Goal: Task Accomplishment & Management: Manage account settings

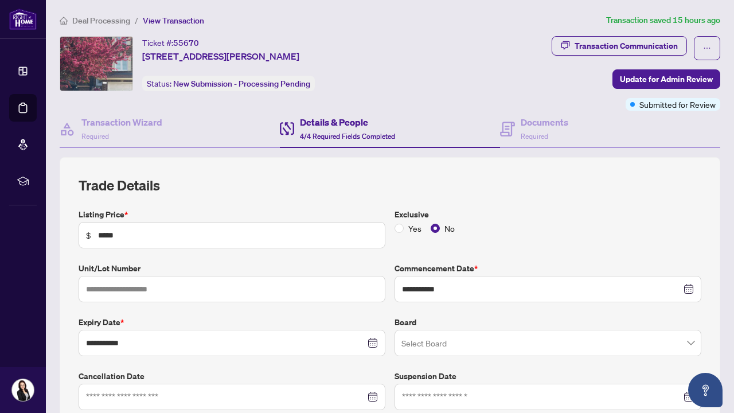
click at [85, 22] on span "Deal Processing" at bounding box center [101, 20] width 58 height 10
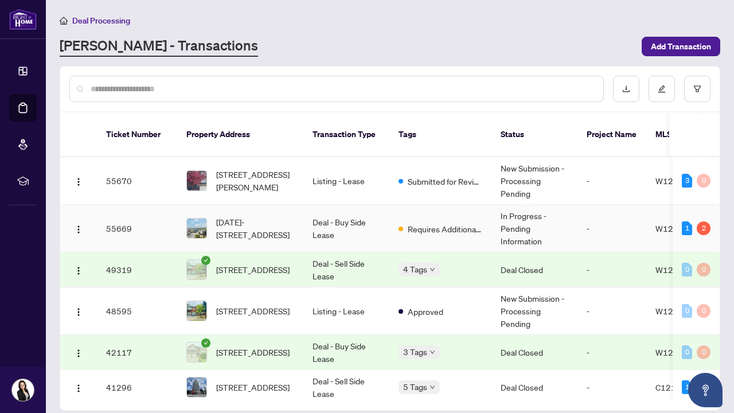
click at [522, 217] on td "In Progress - Pending Information" at bounding box center [535, 229] width 86 height 48
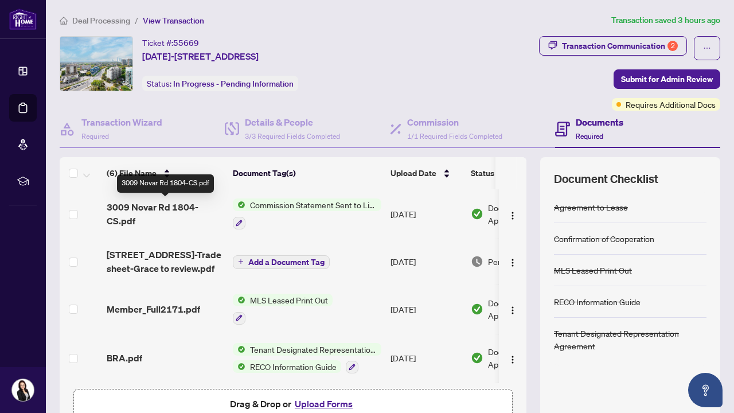
click at [166, 209] on span "3009 Novar Rd 1804-CS.pdf" at bounding box center [165, 214] width 117 height 28
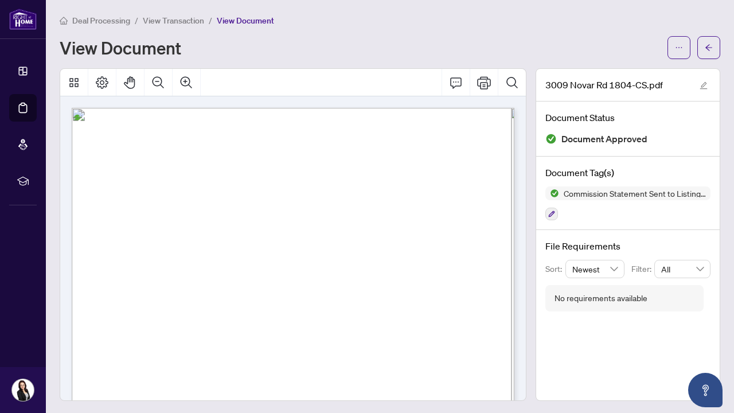
click at [174, 23] on span "View Transaction" at bounding box center [173, 20] width 61 height 10
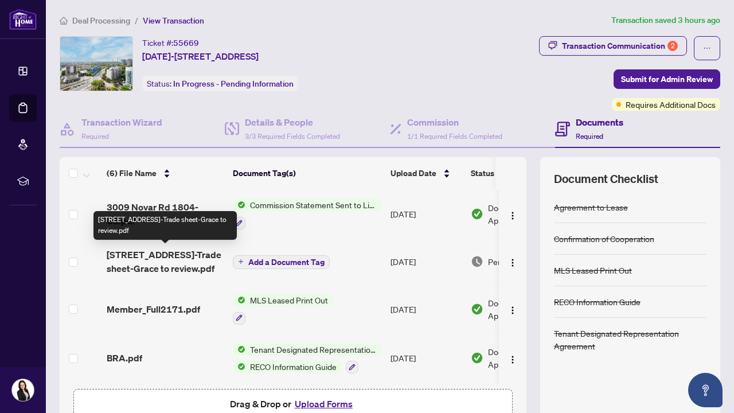
click at [178, 259] on span "[STREET_ADDRESS]-Trade sheet-Grace to review.pdf" at bounding box center [165, 262] width 117 height 28
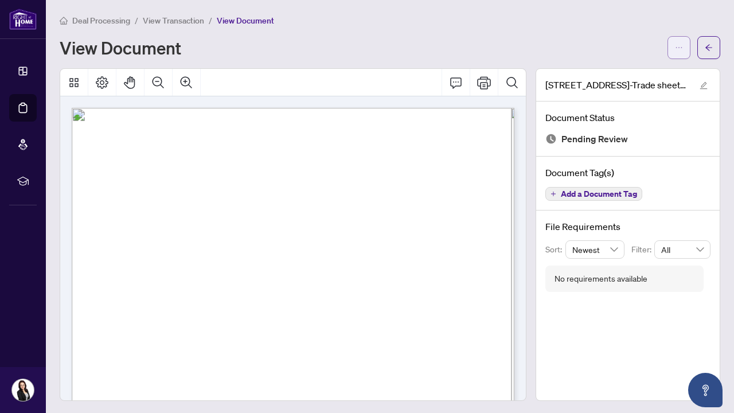
click at [679, 45] on icon "ellipsis" at bounding box center [679, 48] width 8 height 8
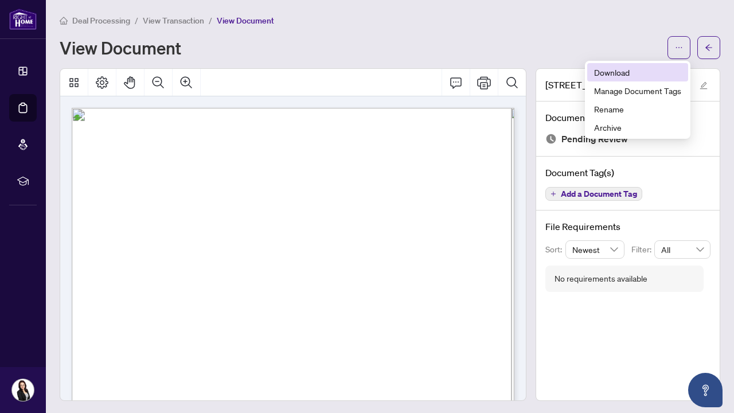
click at [602, 71] on span "Download" at bounding box center [637, 72] width 87 height 13
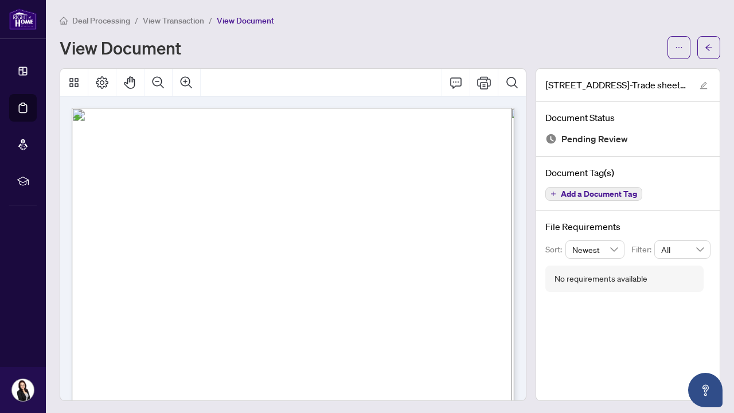
click at [175, 21] on span "View Transaction" at bounding box center [173, 20] width 61 height 10
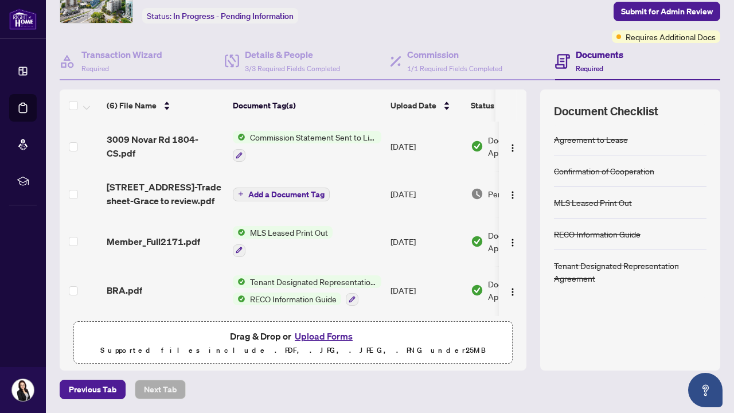
scroll to position [67, 0]
click at [321, 340] on button "Upload Forms" at bounding box center [323, 336] width 65 height 15
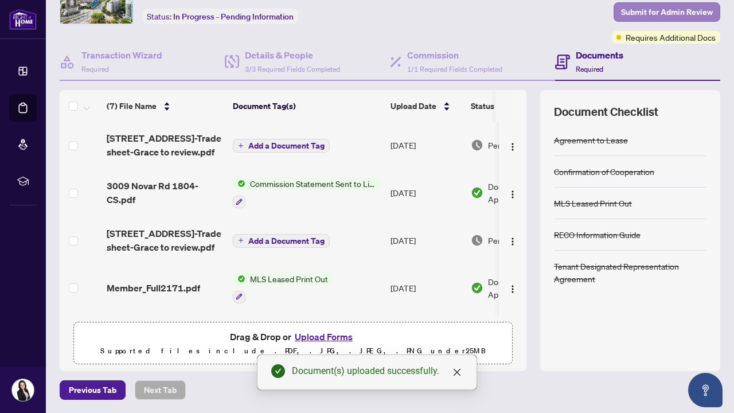
click at [655, 14] on span "Submit for Admin Review" at bounding box center [667, 12] width 92 height 18
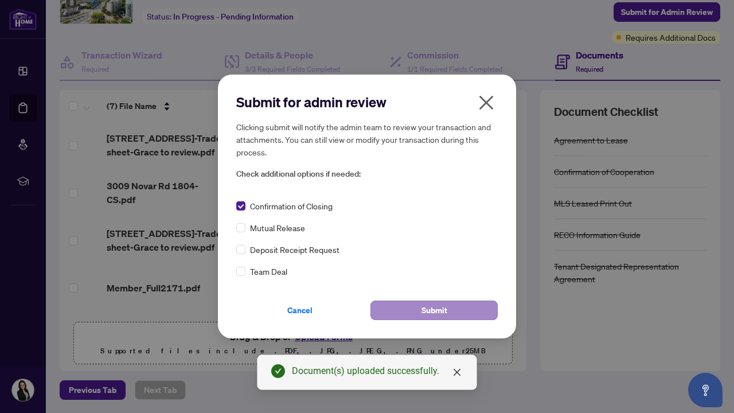
click at [434, 308] on span "Submit" at bounding box center [435, 310] width 26 height 18
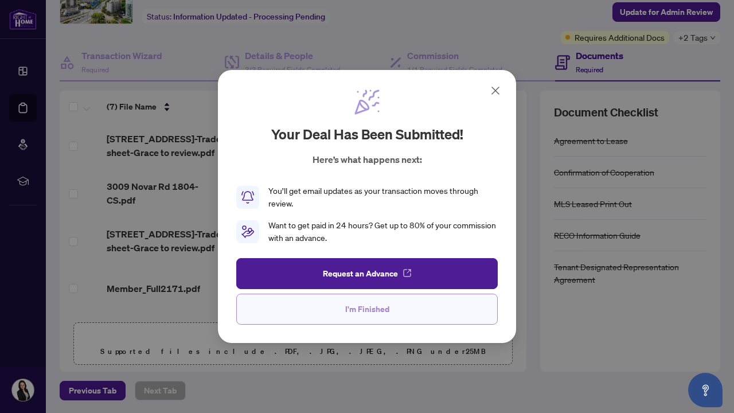
click at [363, 313] on span "I'm Finished" at bounding box center [367, 309] width 44 height 18
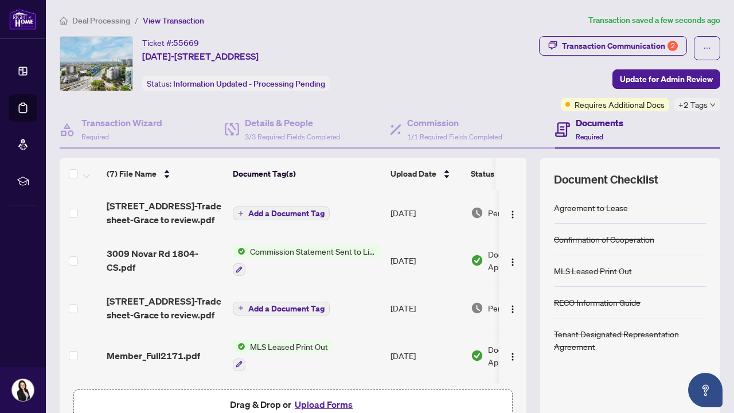
scroll to position [0, 0]
click at [106, 25] on span "Deal Processing" at bounding box center [101, 20] width 58 height 10
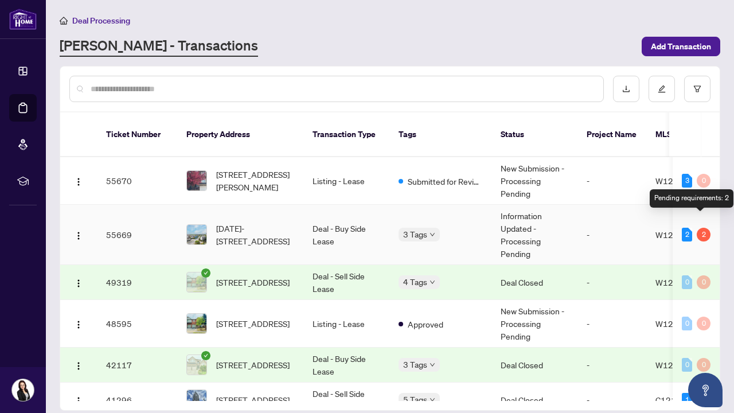
click at [699, 228] on div "2" at bounding box center [704, 235] width 14 height 14
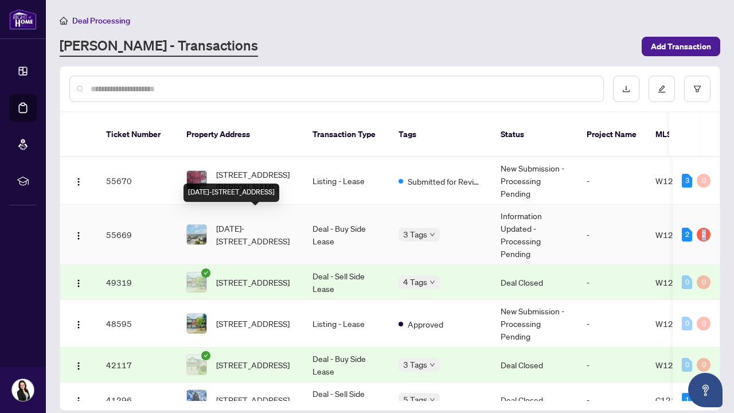
click at [247, 222] on span "[DATE]-[STREET_ADDRESS]" at bounding box center [255, 234] width 78 height 25
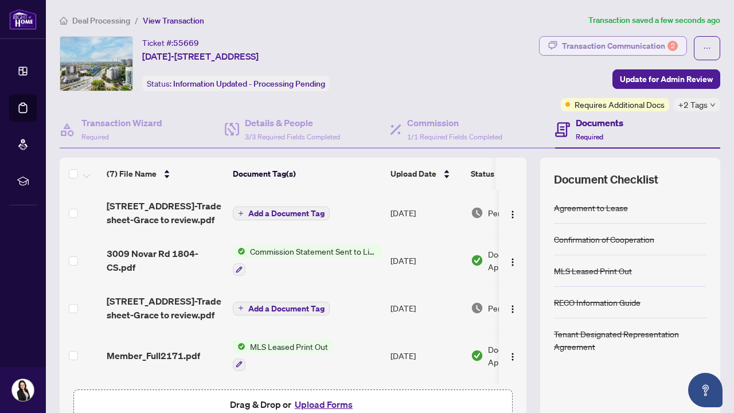
click at [608, 46] on div "Transaction Communication 2" at bounding box center [620, 46] width 116 height 18
type textarea "**********"
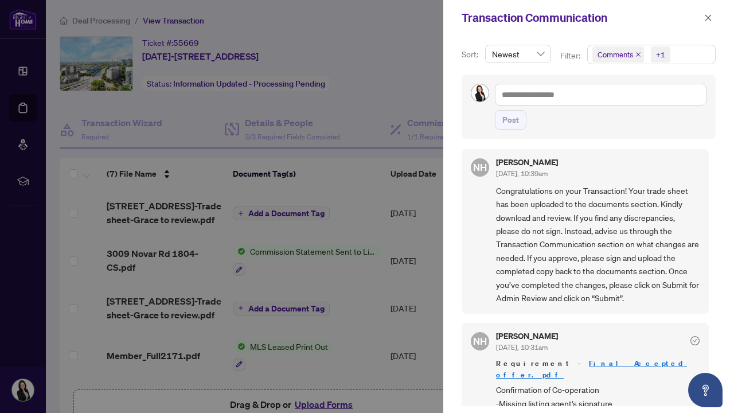
scroll to position [83, 0]
click at [709, 18] on icon "close" at bounding box center [708, 17] width 6 height 6
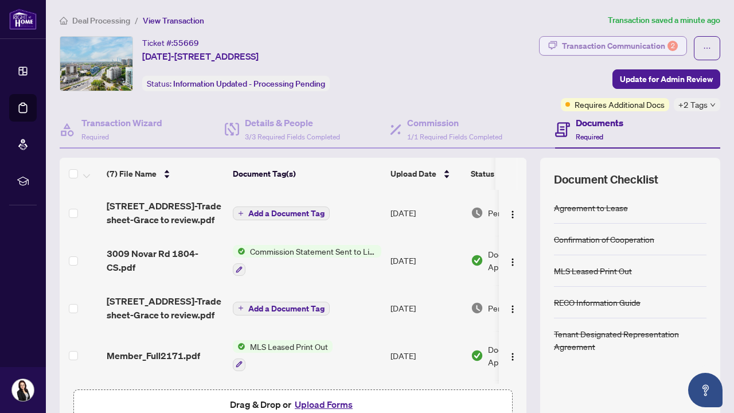
click at [628, 47] on div "Transaction Communication 2" at bounding box center [620, 46] width 116 height 18
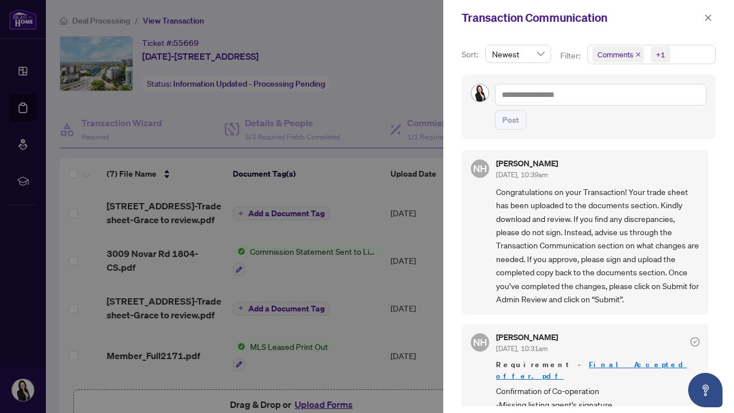
click at [496, 379] on div "NH [PERSON_NAME] [DATE], 10:31am Requirement - Final Accepted offer.pdf Confirm…" at bounding box center [585, 372] width 247 height 96
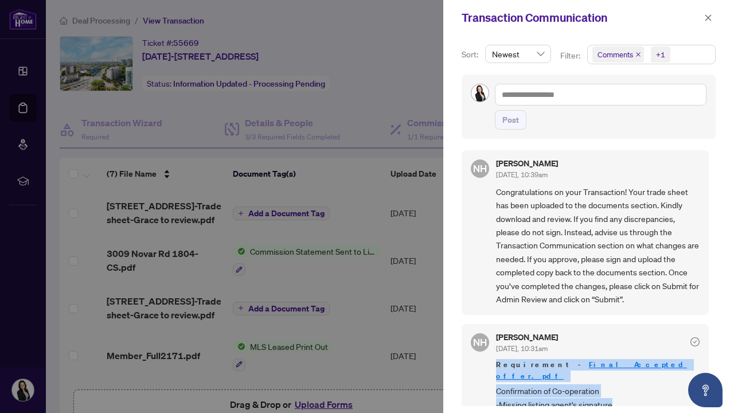
drag, startPoint x: 494, startPoint y: 359, endPoint x: 616, endPoint y: 389, distance: 125.9
click at [616, 389] on div "NH [PERSON_NAME] [DATE], 10:31am Requirement - Final Accepted offer.pdf Confirm…" at bounding box center [585, 372] width 247 height 96
copy div "Requirement - Final Accepted offer.pdf Confirmation of Co-operation -Missing li…"
click at [709, 18] on icon "close" at bounding box center [708, 17] width 6 height 6
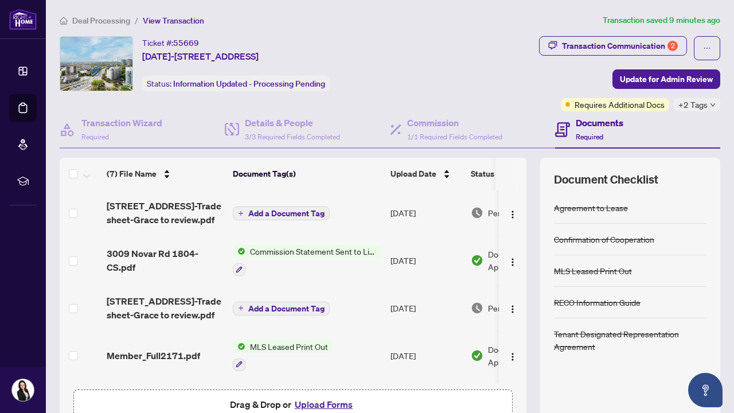
scroll to position [0, 0]
click at [608, 49] on div "Transaction Communication 2" at bounding box center [620, 46] width 116 height 18
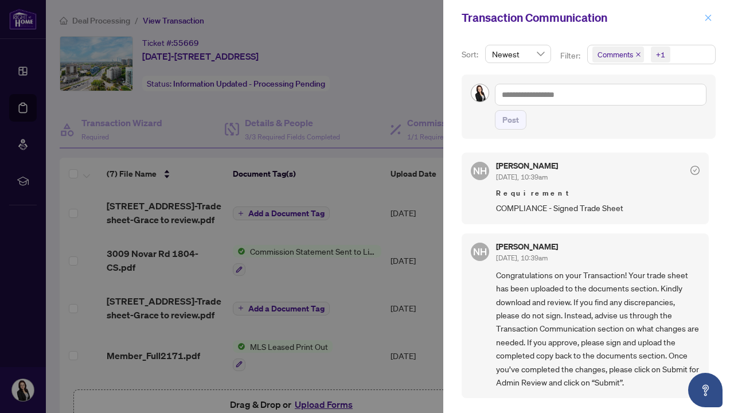
click at [708, 14] on icon "close" at bounding box center [708, 18] width 8 height 8
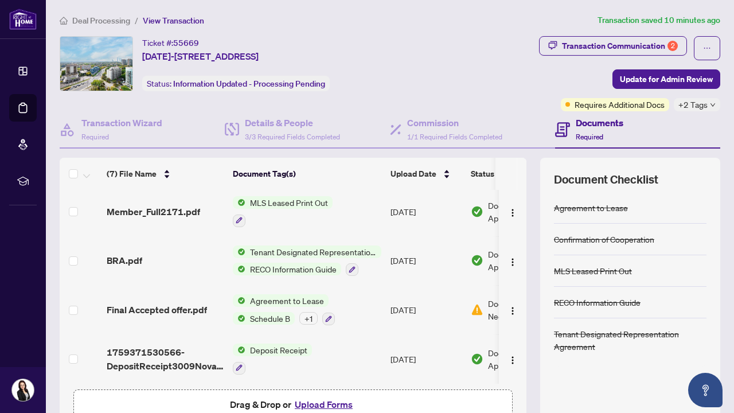
scroll to position [146, 0]
